Goal: Transaction & Acquisition: Purchase product/service

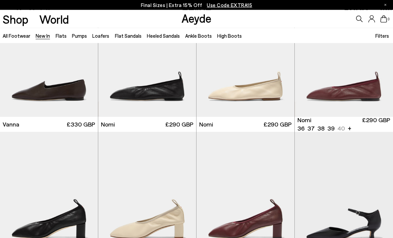
scroll to position [881, 0]
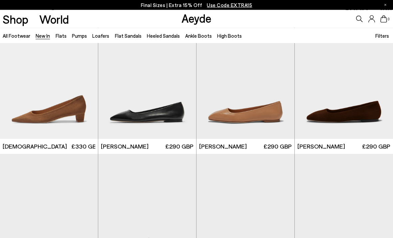
scroll to position [2379, 0]
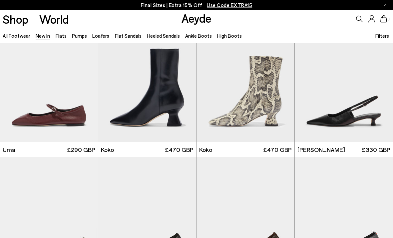
scroll to position [2651, 0]
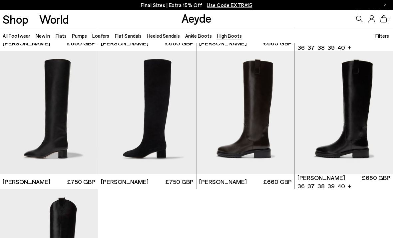
scroll to position [131, 0]
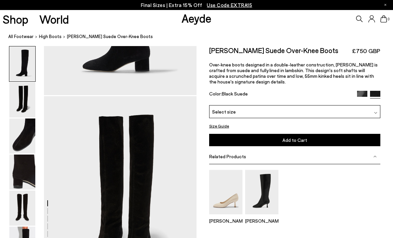
scroll to position [146, 0]
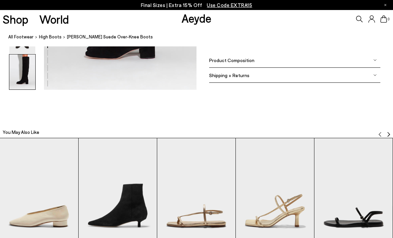
scroll to position [1170, 0]
